Goal: Check status: Check status

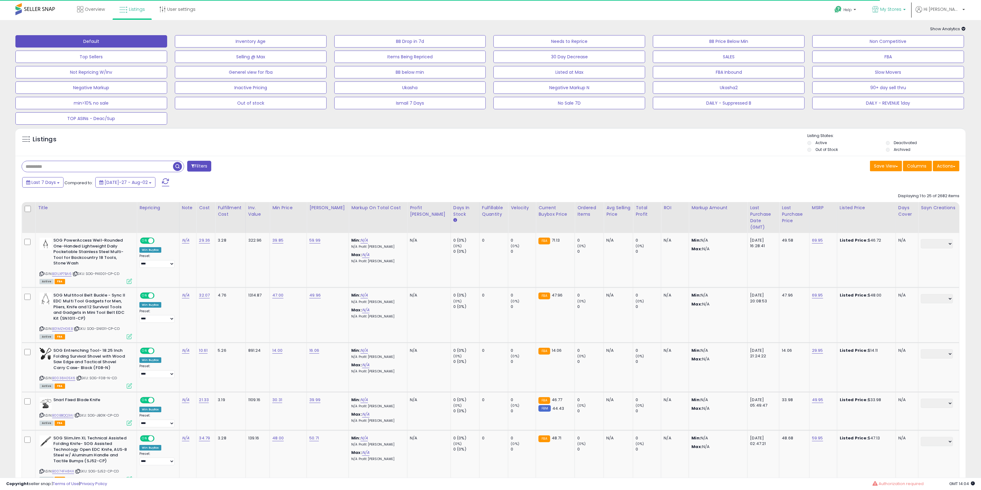
click at [910, 5] on link "My Stores" at bounding box center [888, 10] width 43 height 20
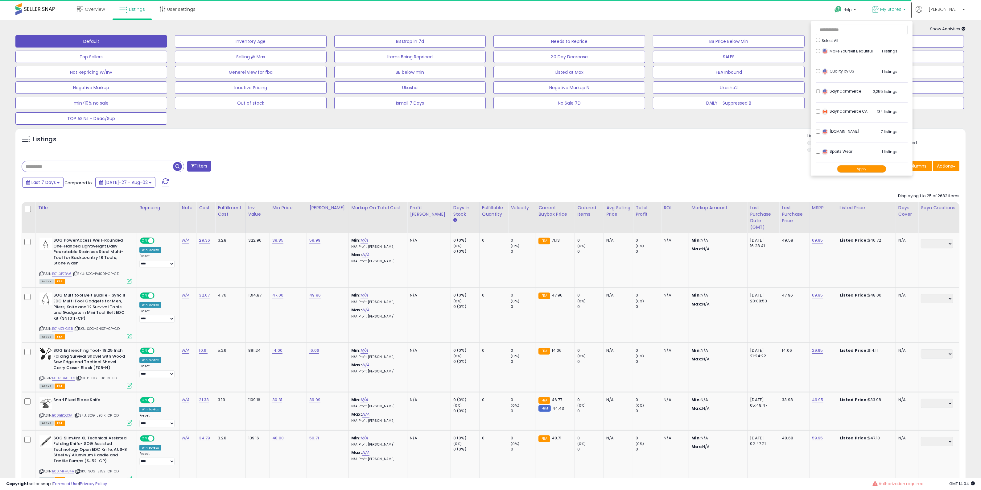
scroll to position [206, 0]
click at [842, 39] on div "Select All" at bounding box center [862, 40] width 92 height 6
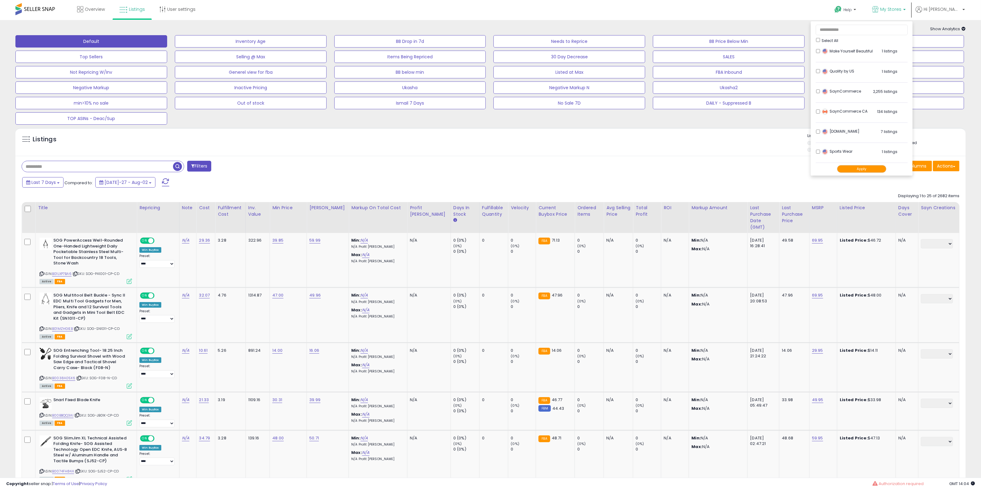
click at [844, 88] on div "SaynCommerce 2,255 listings" at bounding box center [858, 92] width 77 height 9
click at [880, 168] on button "Apply" at bounding box center [861, 169] width 49 height 8
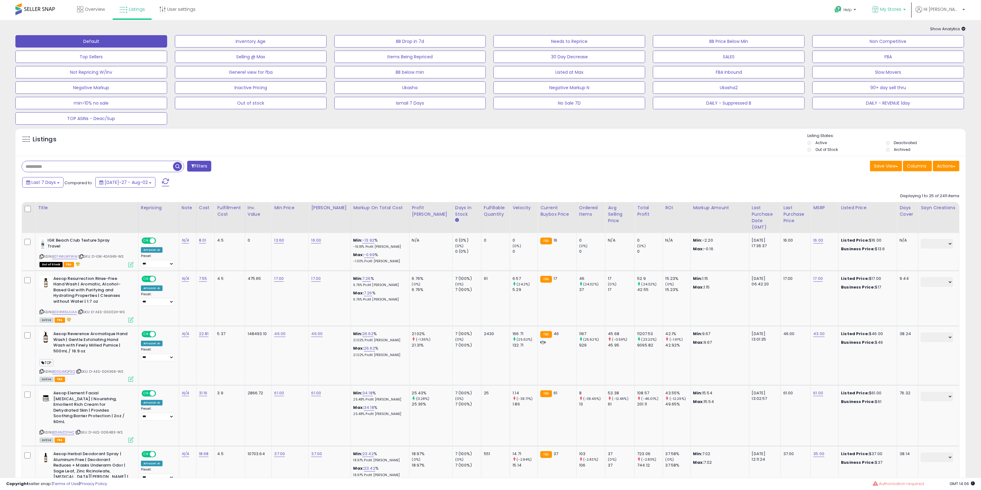
drag, startPoint x: 924, startPoint y: 8, endPoint x: 919, endPoint y: 13, distance: 7.2
click at [901, 8] on span "My Stores" at bounding box center [890, 9] width 21 height 6
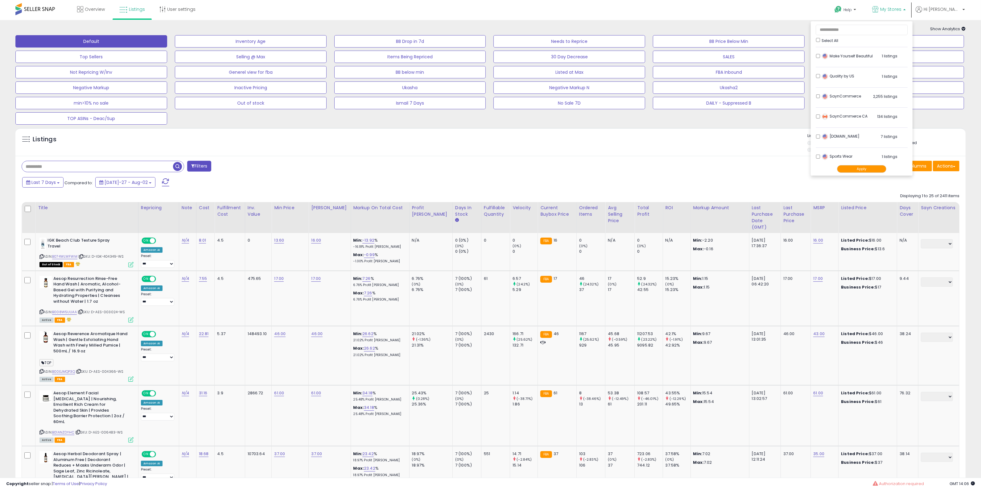
scroll to position [206, 0]
click at [719, 140] on div "Listings" at bounding box center [490, 143] width 950 height 21
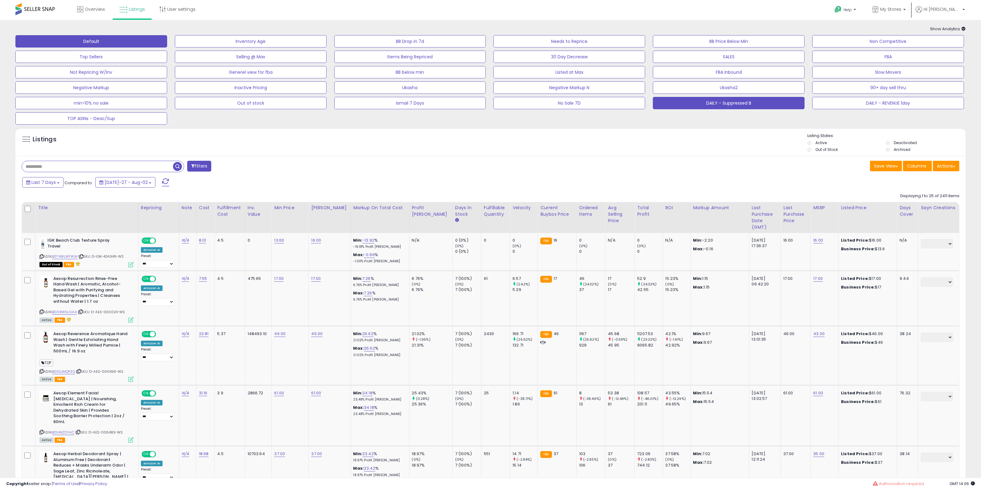
click at [327, 47] on button "DAILY - Suppressed B" at bounding box center [251, 41] width 152 height 12
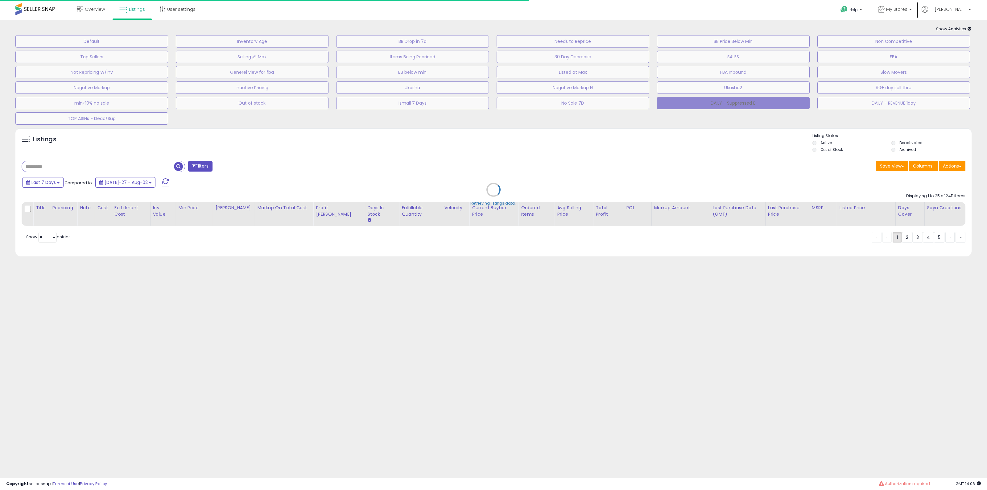
select select "**"
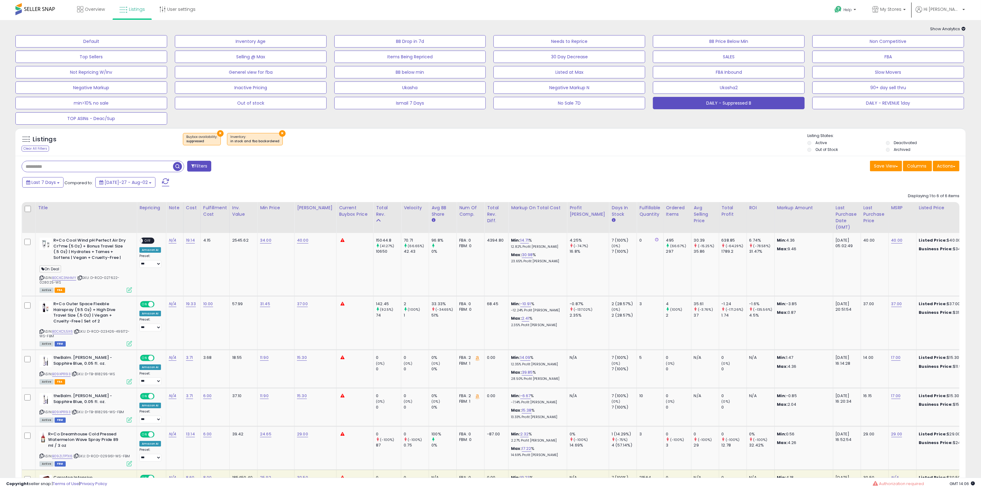
click at [495, 143] on div "× Buybox availability : suppressed ×" at bounding box center [491, 141] width 632 height 17
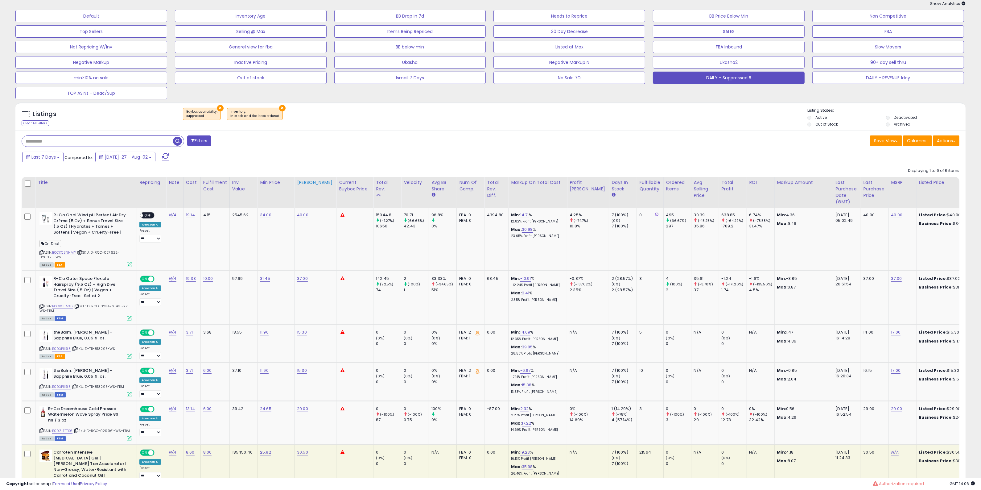
scroll to position [77, 0]
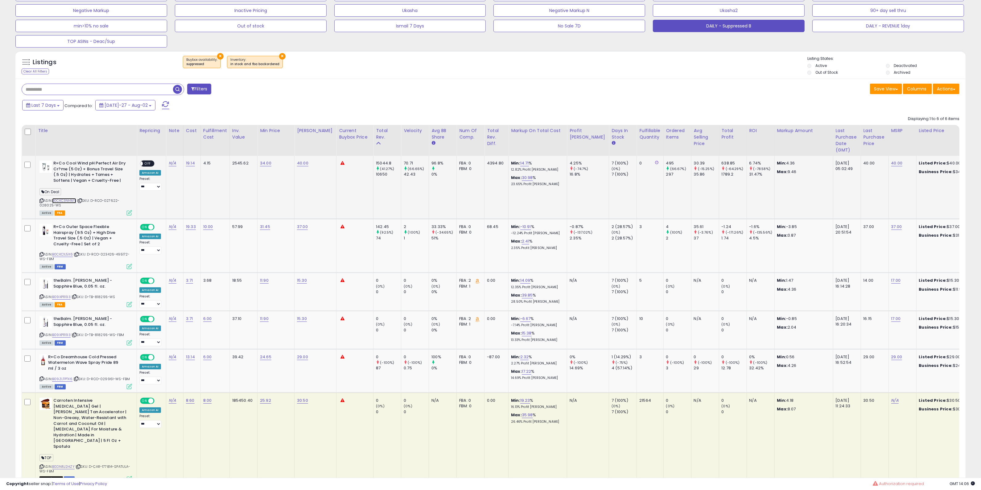
click at [74, 200] on link "B0CKC3NHMY" at bounding box center [64, 200] width 24 height 5
click at [67, 255] on link "B0CKC1L5X6" at bounding box center [62, 254] width 21 height 5
click at [59, 293] on div "ASIN: B09XP11193 | SKU: D-TB-818295-WS Active FBA" at bounding box center [85, 292] width 93 height 29
click at [62, 298] on link "B09XP11193" at bounding box center [61, 296] width 19 height 5
click at [70, 379] on link "B09ZLTPTX6" at bounding box center [62, 378] width 20 height 5
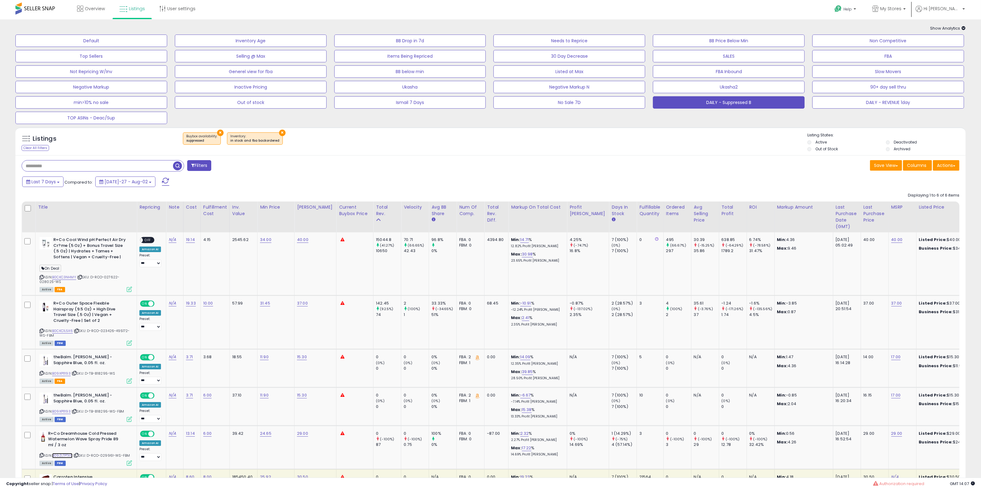
scroll to position [0, 0]
click at [133, 6] on span "Listings" at bounding box center [137, 9] width 16 height 6
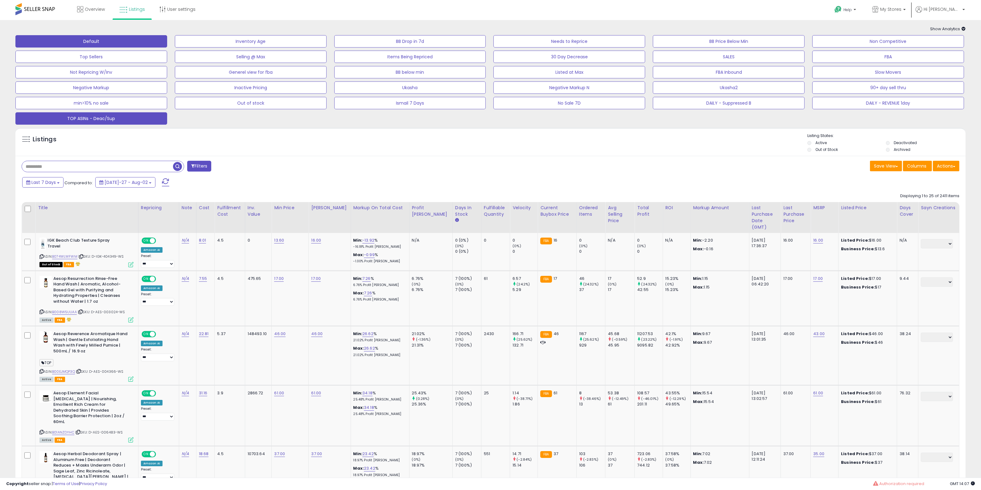
click at [175, 47] on button "TOP ASINs - Deac/Sup" at bounding box center [251, 41] width 152 height 12
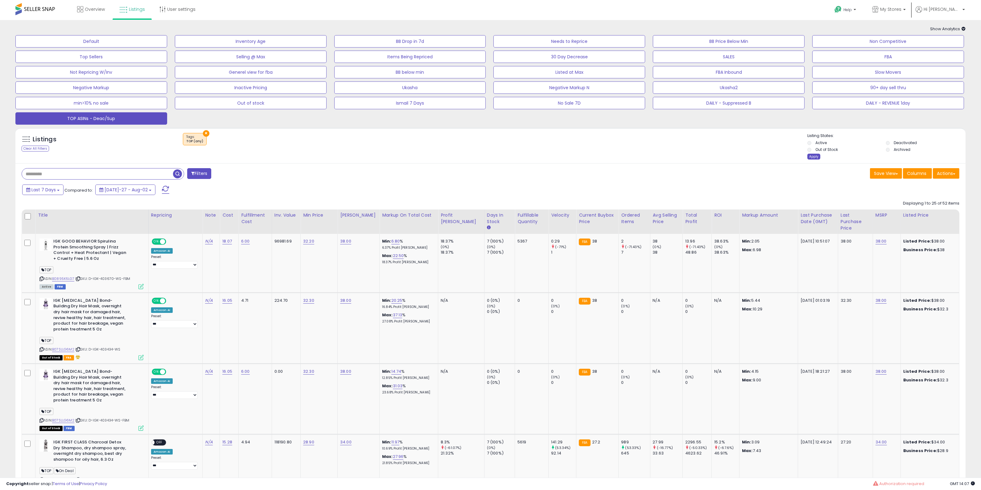
click at [813, 154] on div "Apply" at bounding box center [813, 157] width 13 height 6
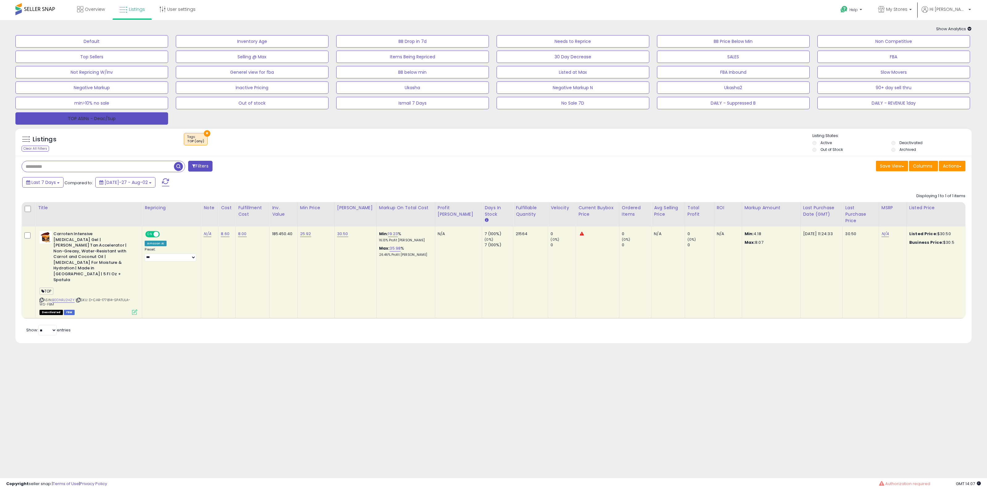
click at [107, 122] on button "TOP ASINs - Deac/Sup" at bounding box center [91, 118] width 153 height 12
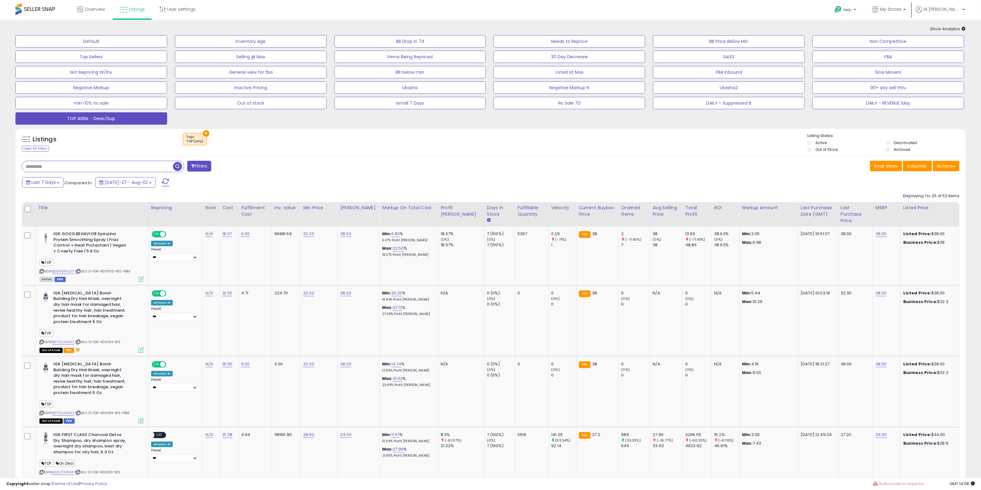
click at [682, 148] on div "× Tags" at bounding box center [491, 141] width 632 height 17
click at [210, 166] on button "Filters" at bounding box center [199, 166] width 24 height 11
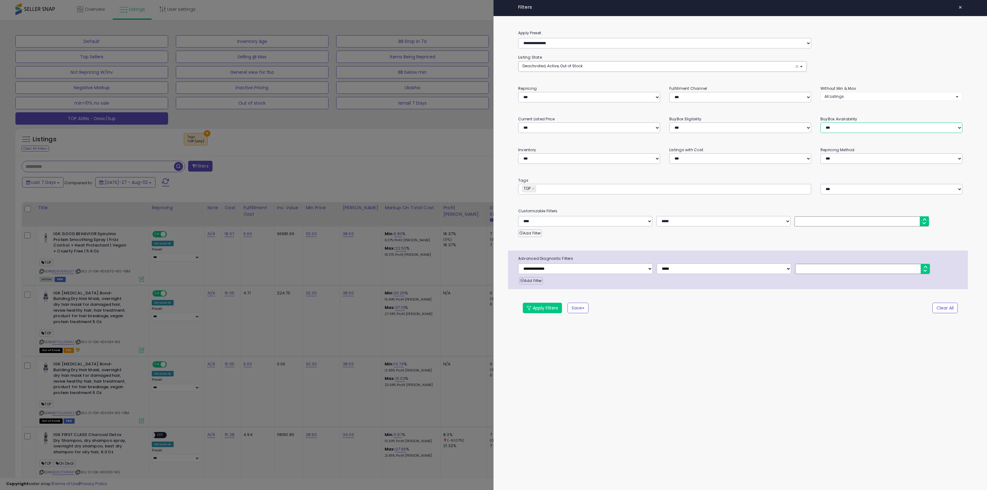
click at [842, 128] on select "**********" at bounding box center [891, 127] width 142 height 10
select select "**********"
click at [820, 123] on select "**********" at bounding box center [891, 127] width 142 height 10
click at [538, 313] on button "Apply Filters" at bounding box center [542, 307] width 39 height 10
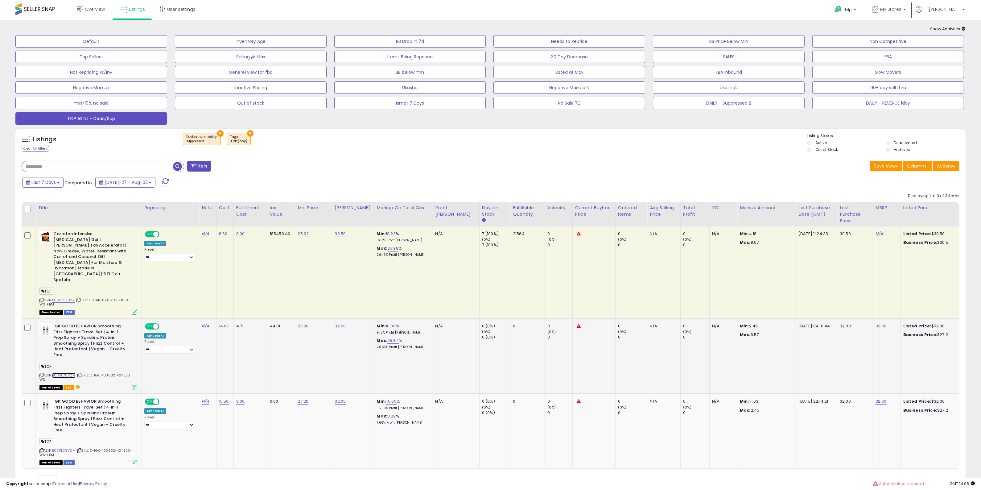
click at [71, 372] on link "B0DPLD8VQM" at bounding box center [63, 374] width 23 height 5
